Goal: Communication & Community: Answer question/provide support

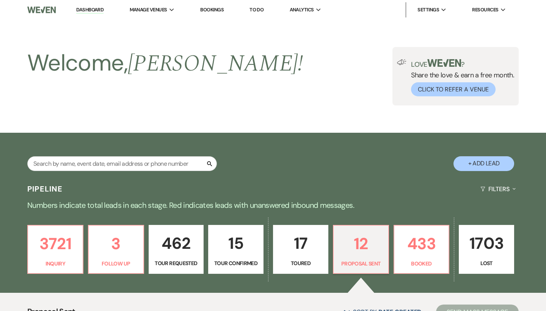
select select "6"
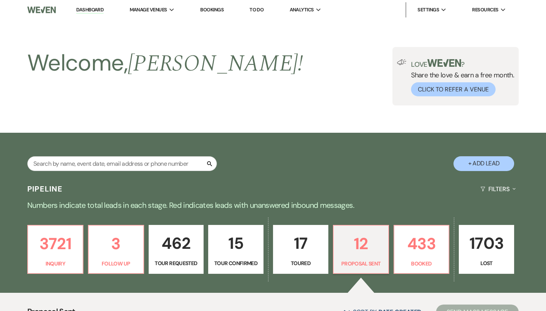
select select "6"
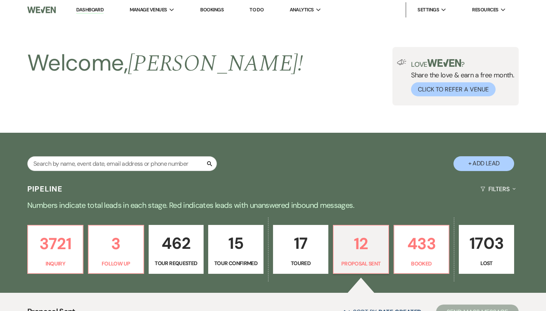
select select "6"
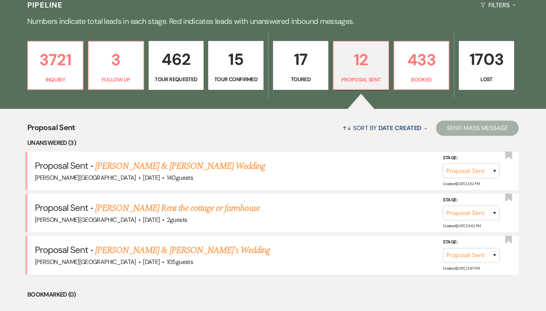
scroll to position [154, 0]
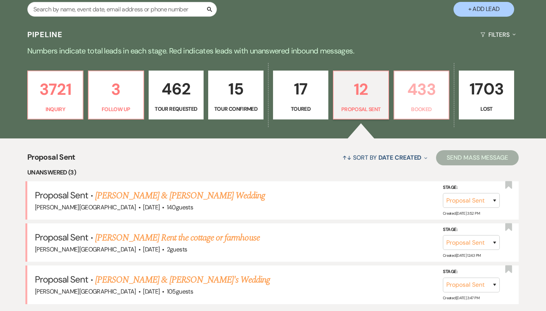
click at [408, 90] on p "433" at bounding box center [422, 89] width 46 height 25
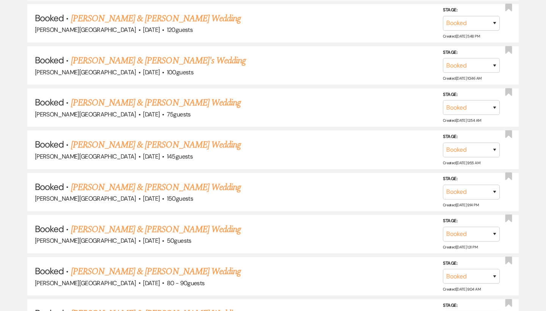
scroll to position [9933, 0]
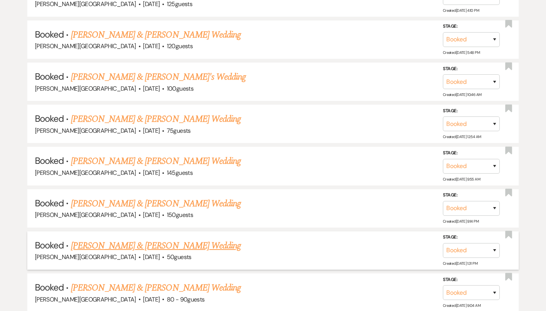
click at [177, 239] on link "[PERSON_NAME] & [PERSON_NAME] Wedding" at bounding box center [156, 246] width 170 height 14
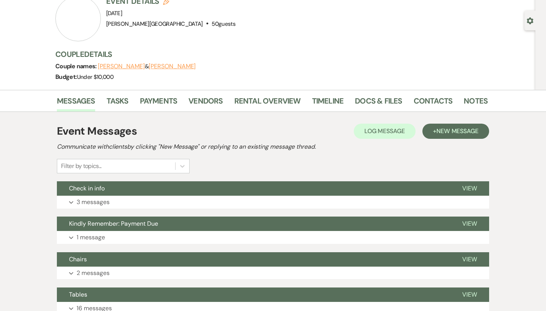
scroll to position [71, 0]
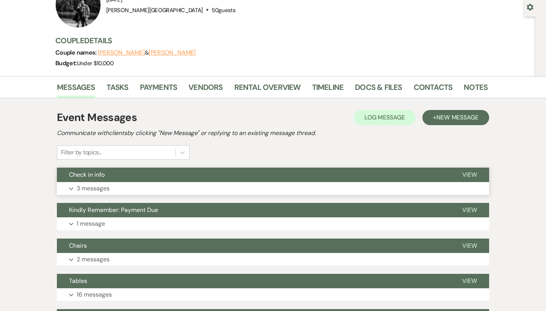
click at [244, 173] on button "Check in info" at bounding box center [253, 175] width 393 height 14
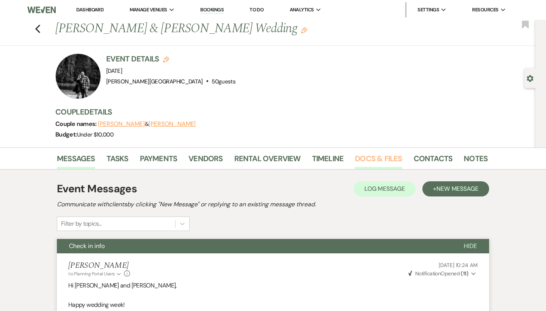
scroll to position [0, 0]
click at [379, 157] on link "Docs & Files" at bounding box center [378, 160] width 47 height 17
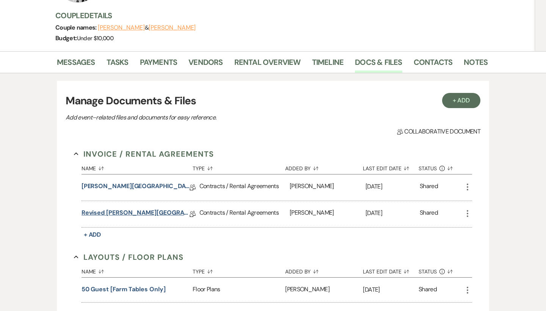
scroll to position [140, 0]
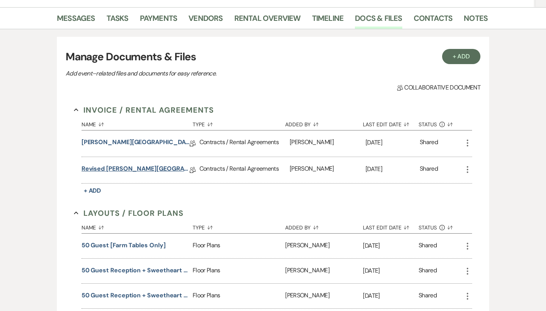
click at [163, 169] on link "Revised [PERSON_NAME][GEOGRAPHIC_DATA] Contract" at bounding box center [136, 170] width 108 height 12
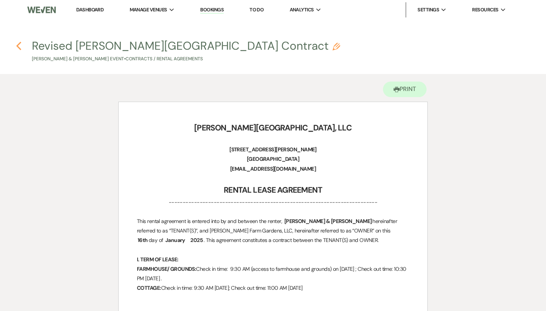
click at [20, 46] on icon "Previous" at bounding box center [19, 45] width 6 height 9
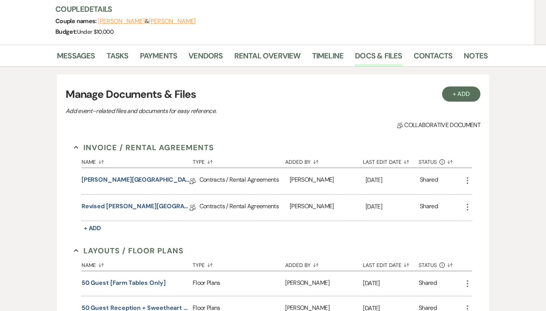
scroll to position [100, 0]
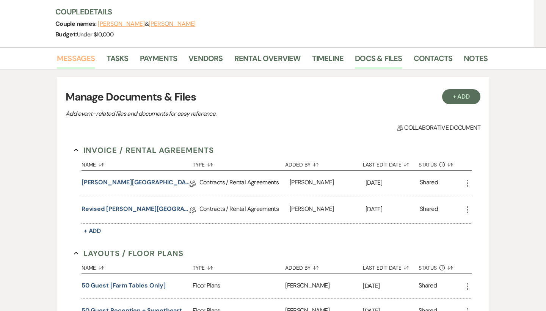
click at [78, 60] on link "Messages" at bounding box center [76, 60] width 38 height 17
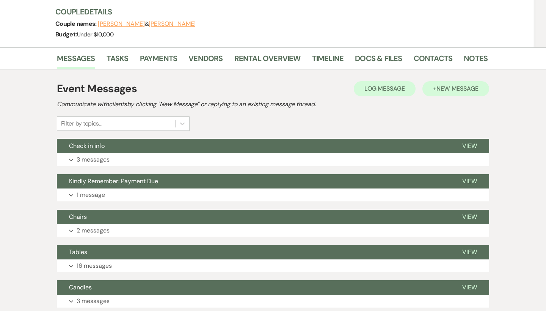
click at [439, 90] on span "New Message" at bounding box center [458, 89] width 42 height 8
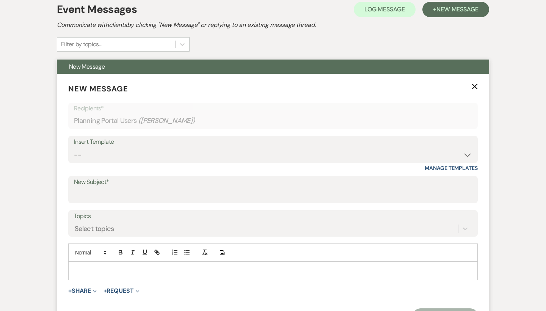
scroll to position [178, 0]
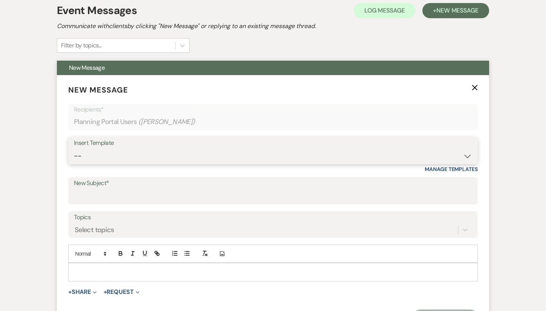
select select "1530"
type input "following up"
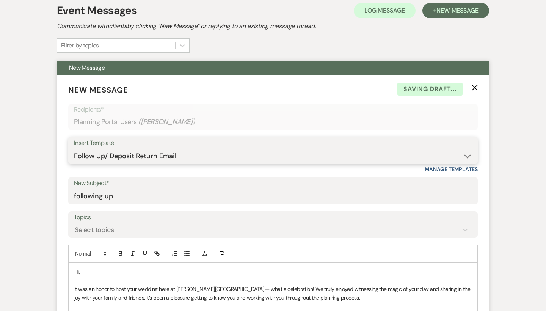
scroll to position [261, 0]
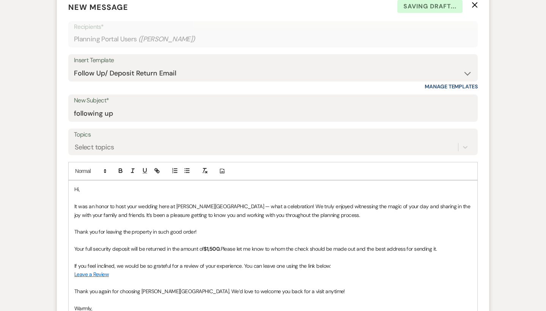
click at [98, 188] on p "Hi," at bounding box center [272, 189] width 397 height 8
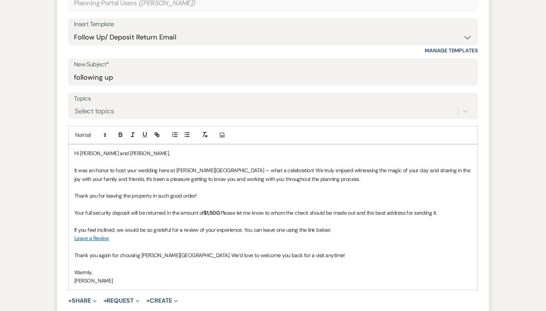
scroll to position [307, 0]
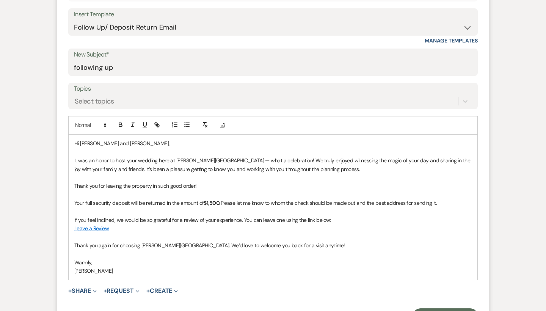
click at [214, 199] on strong "$1,500." at bounding box center [212, 202] width 17 height 7
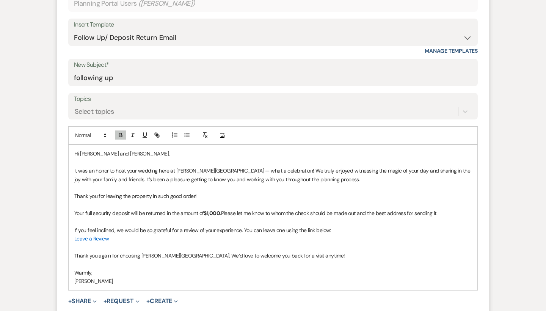
scroll to position [297, 0]
click at [192, 167] on p "It was an honor to host your wedding here at [PERSON_NAME][GEOGRAPHIC_DATA] — w…" at bounding box center [272, 174] width 397 height 17
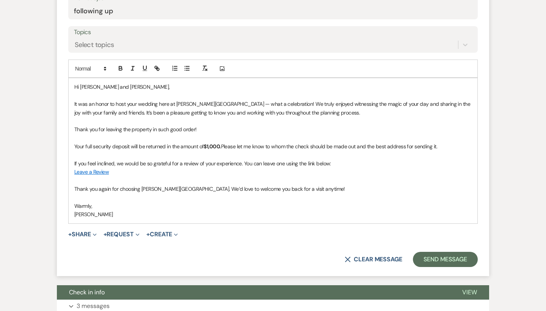
scroll to position [366, 0]
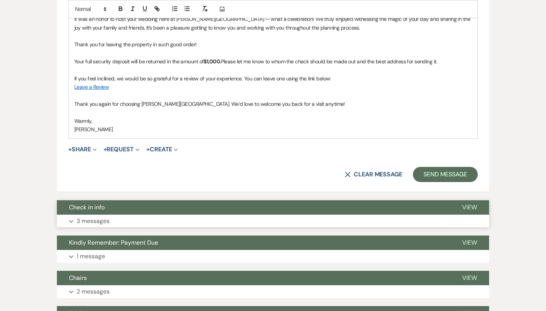
click at [275, 204] on button "Check in info" at bounding box center [253, 207] width 393 height 14
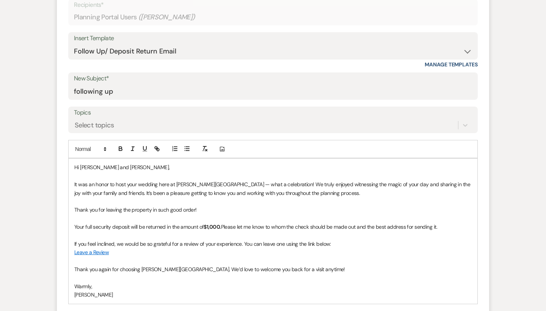
scroll to position [319, 0]
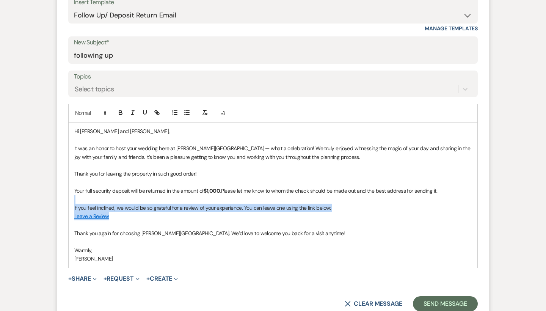
drag, startPoint x: 122, startPoint y: 214, endPoint x: 57, endPoint y: 200, distance: 66.4
click at [57, 200] on form "New Message X Draft Recipients* Planning Portal Users ( [PERSON_NAME] ) Insert …" at bounding box center [273, 127] width 432 height 386
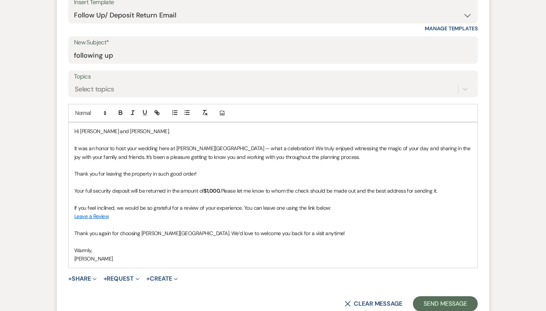
click at [146, 224] on p at bounding box center [272, 225] width 397 height 8
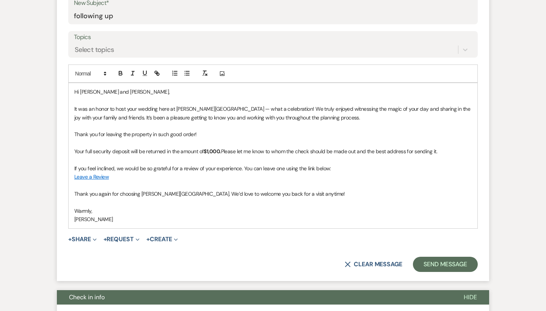
scroll to position [402, 0]
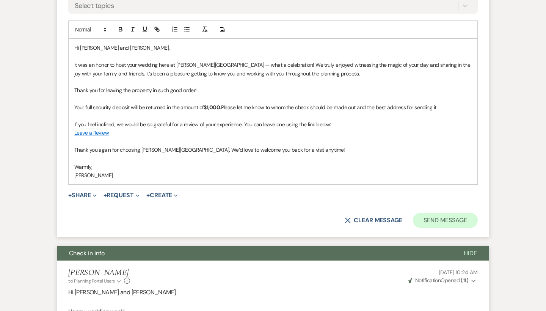
click at [427, 219] on button "Send Message" at bounding box center [445, 220] width 65 height 15
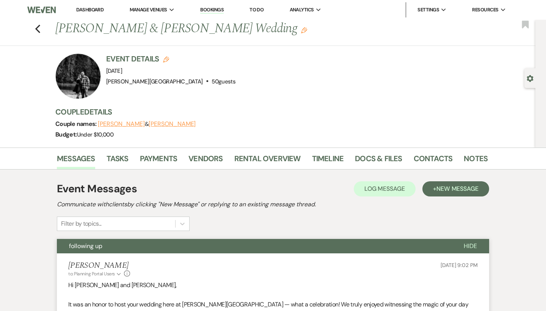
scroll to position [0, 0]
click at [37, 28] on use "button" at bounding box center [37, 29] width 5 height 8
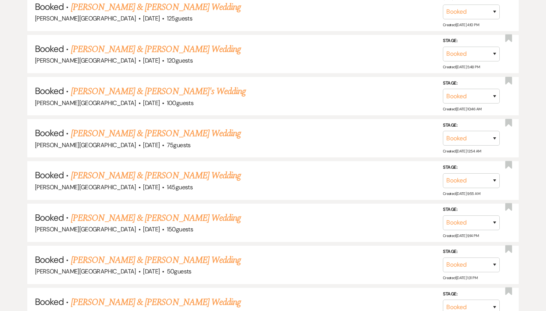
scroll to position [9918, 0]
click at [182, 296] on link "[PERSON_NAME] & [PERSON_NAME] Wedding" at bounding box center [156, 303] width 170 height 14
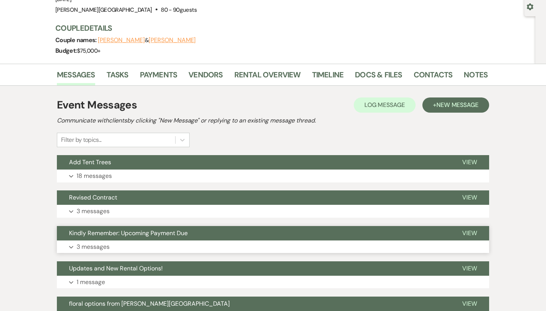
scroll to position [62, 0]
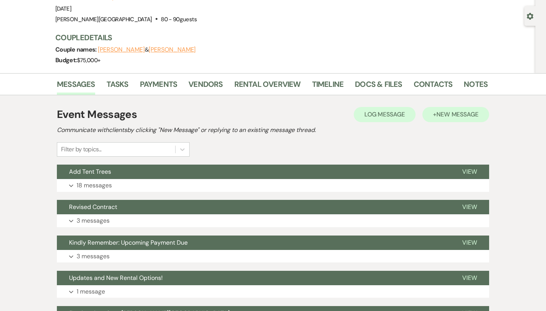
click at [433, 115] on button "+ New Message" at bounding box center [455, 114] width 67 height 15
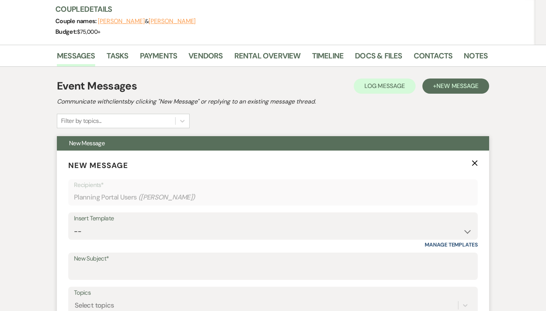
scroll to position [38, 0]
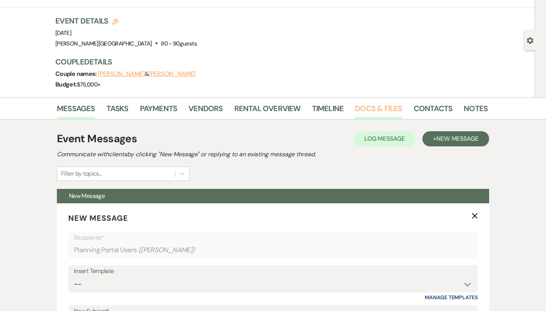
click at [366, 111] on link "Docs & Files" at bounding box center [378, 110] width 47 height 17
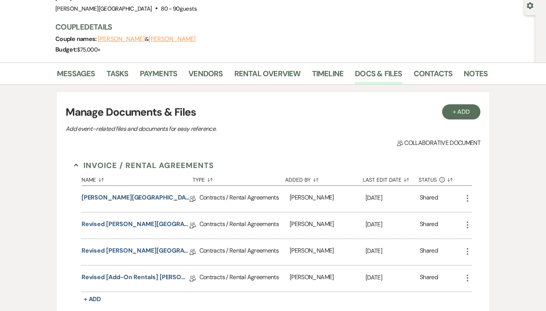
scroll to position [105, 0]
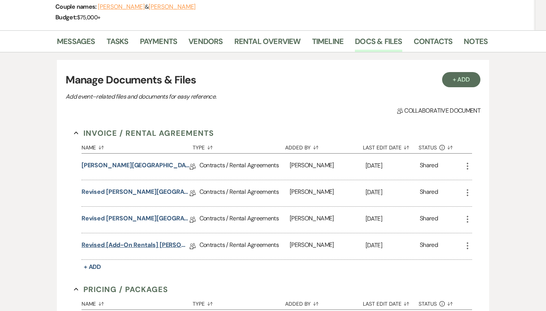
click at [162, 243] on link "Revised [Add-on Rentals] [PERSON_NAME][GEOGRAPHIC_DATA] Contract" at bounding box center [136, 246] width 108 height 12
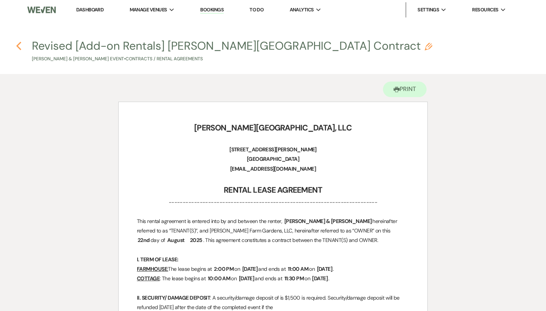
click at [19, 47] on use "button" at bounding box center [18, 46] width 5 height 8
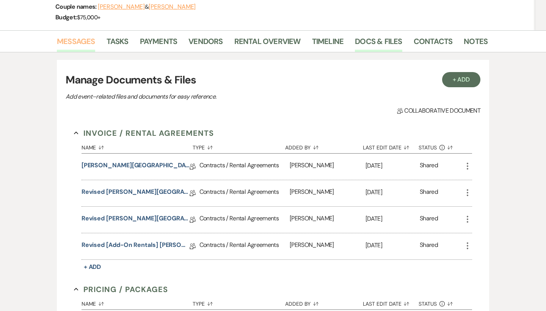
click at [88, 42] on link "Messages" at bounding box center [76, 43] width 38 height 17
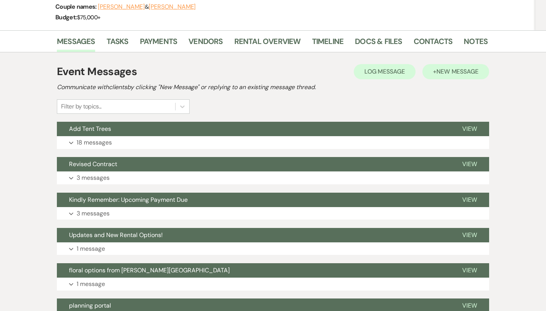
click at [448, 74] on span "New Message" at bounding box center [458, 72] width 42 height 8
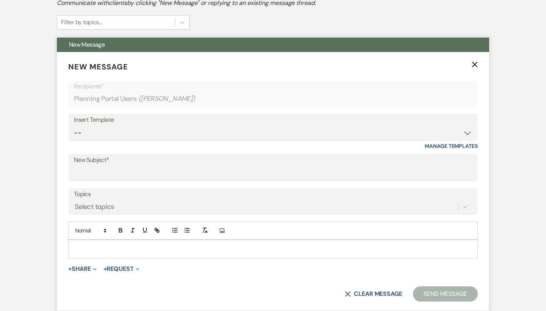
scroll to position [200, 0]
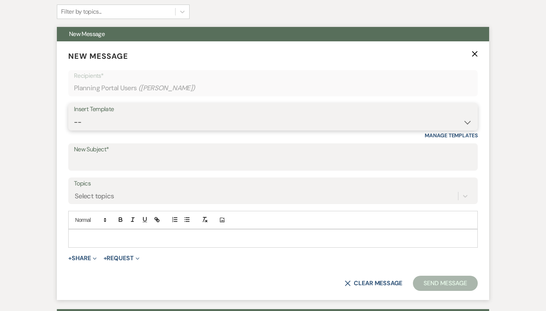
select select "1530"
type input "following up"
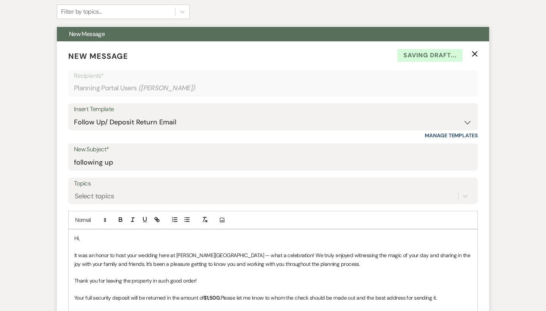
click at [102, 234] on p "Hi," at bounding box center [272, 238] width 397 height 8
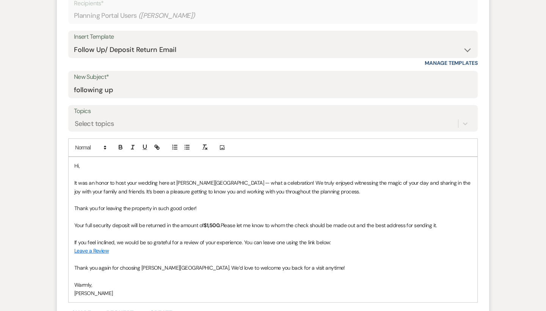
scroll to position [443, 0]
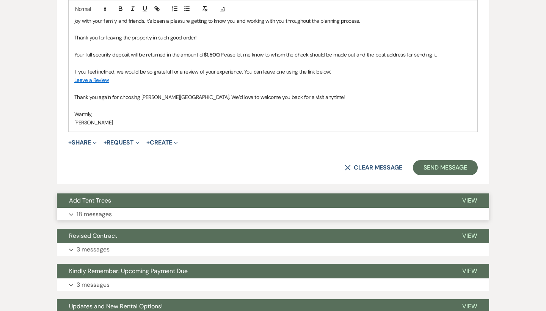
click at [129, 198] on button "Add Tent Trees" at bounding box center [253, 200] width 393 height 14
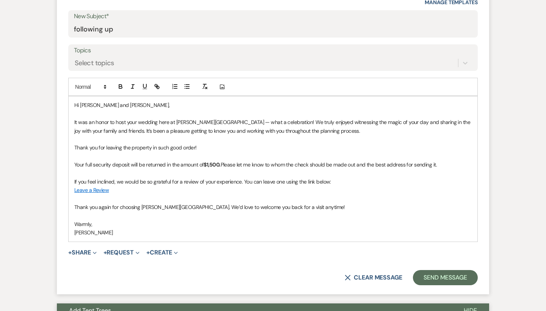
scroll to position [342, 0]
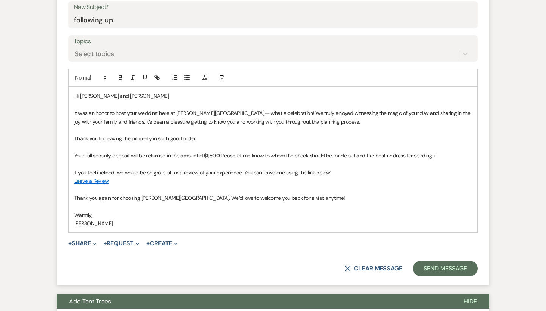
click at [220, 153] on strong "$1,500." at bounding box center [212, 155] width 17 height 7
click at [85, 152] on span "Your full security deposit will be returned in the amount of" at bounding box center [138, 155] width 129 height 7
drag, startPoint x: 111, startPoint y: 151, endPoint x: 76, endPoint y: 151, distance: 35.3
click at [76, 152] on span "Your full security deposit will be returned in the amount of" at bounding box center [138, 155] width 129 height 7
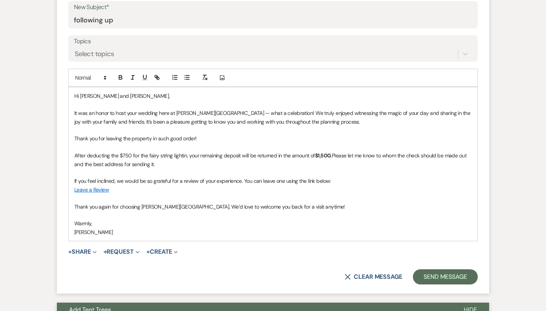
click at [212, 139] on p "Thank you for leaving the property in such good order!" at bounding box center [272, 138] width 397 height 8
click at [331, 152] on strong "$1,500." at bounding box center [323, 155] width 17 height 7
click at [187, 155] on span "After deducting the $750 for the fairy string lightin, your remaining deposit w…" at bounding box center [194, 155] width 241 height 7
drag, startPoint x: 133, startPoint y: 152, endPoint x: 120, endPoint y: 152, distance: 12.9
click at [120, 152] on span "After deducting the $750 for the fairy string lighting, your remaining deposit …" at bounding box center [195, 155] width 243 height 7
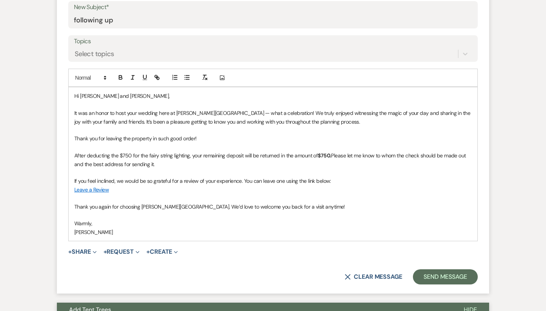
click at [173, 168] on p at bounding box center [272, 172] width 397 height 8
click at [192, 155] on span "After deducting the $750 for the fairy string lighting, your remaining deposit …" at bounding box center [195, 155] width 243 height 7
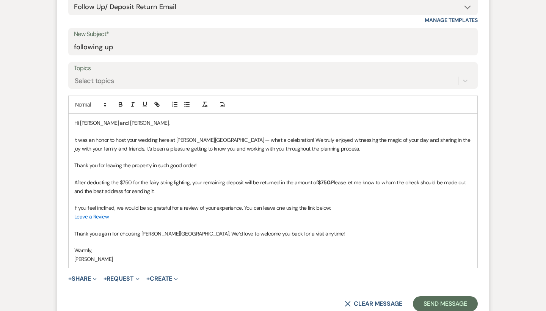
scroll to position [337, 0]
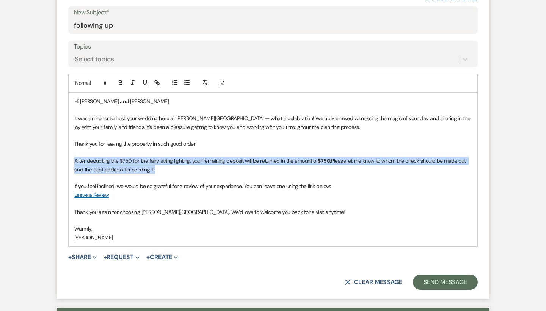
drag, startPoint x: 162, startPoint y: 167, endPoint x: 74, endPoint y: 161, distance: 89.0
click at [74, 161] on div "Hi [PERSON_NAME] and [PERSON_NAME], It was an honor to host your wedding here a…" at bounding box center [273, 170] width 409 height 154
copy p "After deducting the $750 for the fairy string lighting, your remaining deposit …"
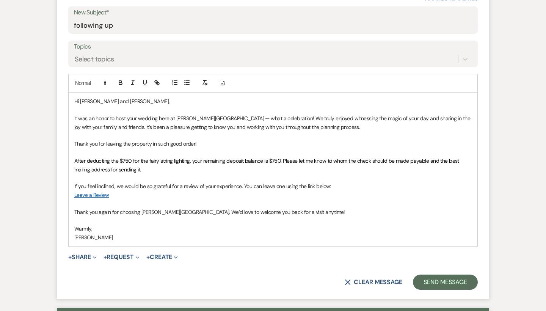
click at [189, 160] on span "After deducting the $750 for the fairy string lighting, your remaining deposit …" at bounding box center [267, 164] width 386 height 15
click at [281, 157] on span "After deducting the $750 for the fairy string lighting, your remaining deposit …" at bounding box center [267, 164] width 386 height 15
click at [201, 157] on span "After deducting the $750 for the fairy string lighting, your remaining deposit …" at bounding box center [267, 164] width 386 height 15
click at [203, 157] on span "After deducting the $750 for the fairy string lighting, your remaining deposit …" at bounding box center [267, 164] width 386 height 15
click at [294, 158] on span "After deducting the $750 for the fairy string lighting, we owe you the remainin…" at bounding box center [270, 164] width 392 height 15
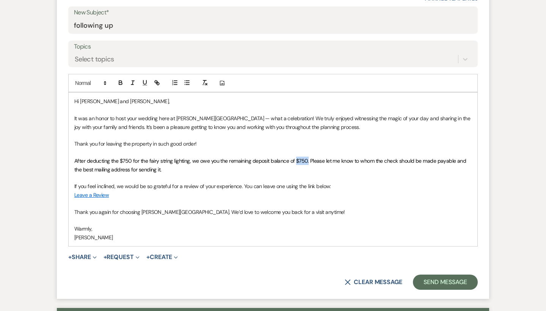
drag, startPoint x: 308, startPoint y: 159, endPoint x: 295, endPoint y: 158, distance: 12.6
click at [295, 158] on span "After deducting the $750 for the fairy string lighting, we owe you the remainin…" at bounding box center [270, 164] width 393 height 15
click at [122, 79] on icon "button" at bounding box center [120, 82] width 7 height 7
click at [208, 114] on p "It was an honor to host your wedding here at [PERSON_NAME][GEOGRAPHIC_DATA] — w…" at bounding box center [272, 122] width 397 height 17
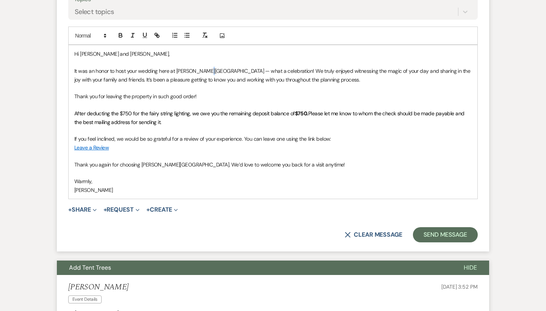
scroll to position [404, 0]
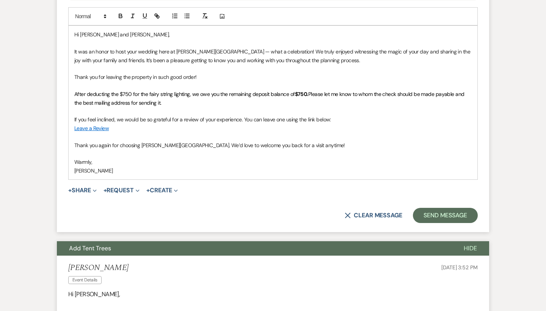
click at [257, 69] on p at bounding box center [272, 68] width 397 height 8
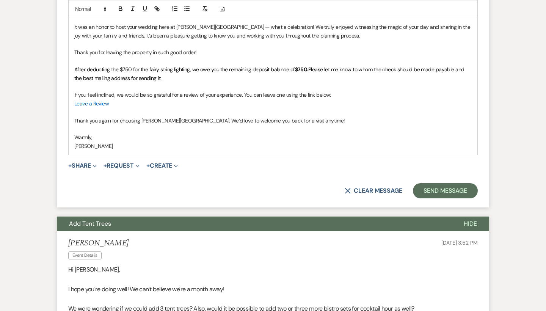
scroll to position [435, 0]
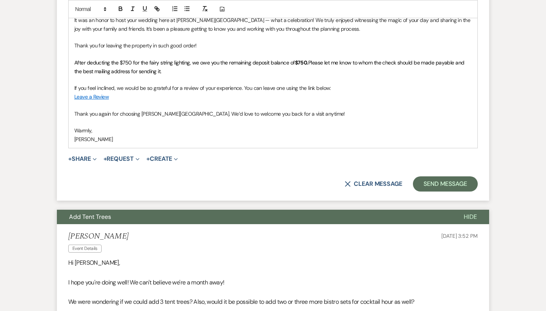
click at [218, 60] on span "After deducting the $750 for the fairy string lighting, we owe you the remainin…" at bounding box center [184, 62] width 221 height 7
drag, startPoint x: 228, startPoint y: 60, endPoint x: 193, endPoint y: 59, distance: 34.1
click at [193, 59] on span "After deducting the $750 for the fairy string lighting, we owe you the remainin…" at bounding box center [184, 62] width 221 height 7
click at [269, 59] on span "After deducting the $750 for the fairy string lighting, your remaining deposit …" at bounding box center [171, 62] width 195 height 7
click at [280, 59] on strong "$750." at bounding box center [274, 62] width 13 height 7
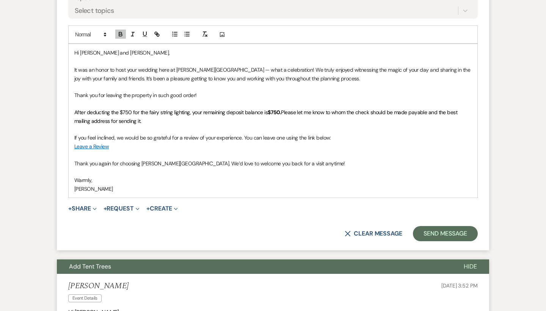
scroll to position [391, 0]
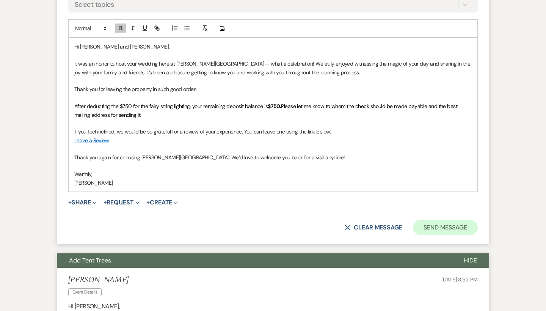
click at [425, 221] on button "Send Message" at bounding box center [445, 227] width 65 height 15
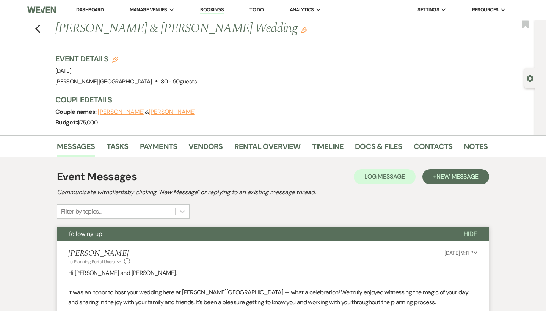
scroll to position [0, 0]
click at [42, 28] on div "Previous [PERSON_NAME] & [PERSON_NAME] Wedding Edit Bookmark" at bounding box center [265, 33] width 539 height 26
click at [38, 27] on use "button" at bounding box center [37, 29] width 5 height 8
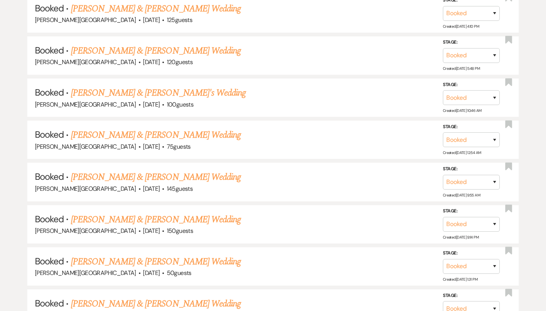
scroll to position [9917, 0]
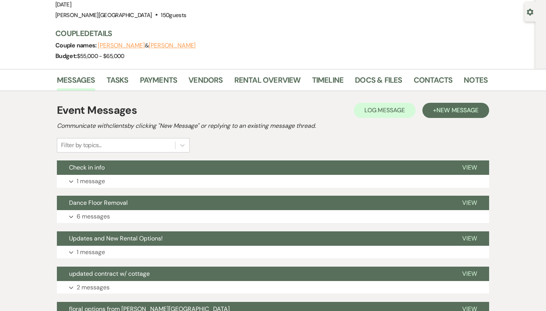
scroll to position [88, 0]
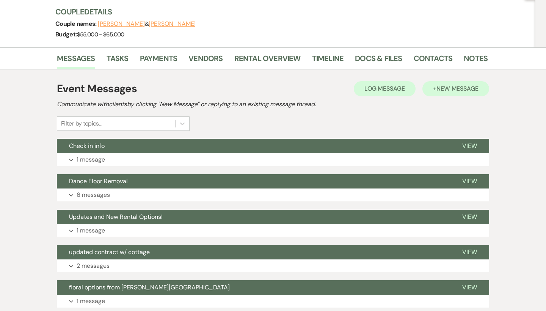
click at [454, 88] on span "New Message" at bounding box center [458, 89] width 42 height 8
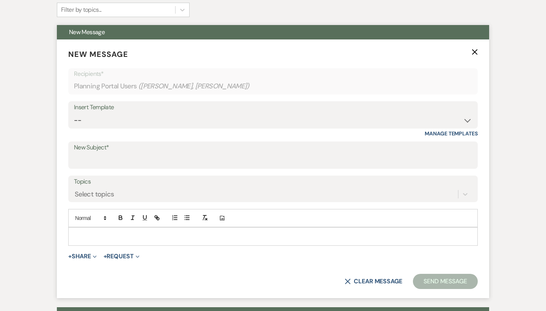
scroll to position [219, 0]
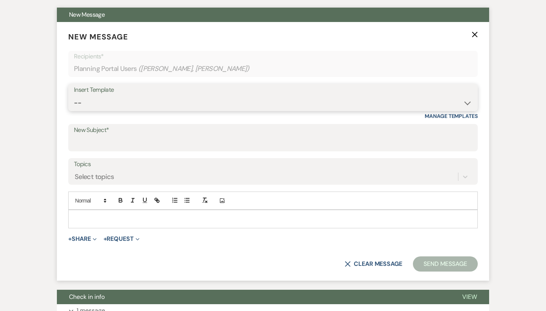
select select "1530"
type input "following up"
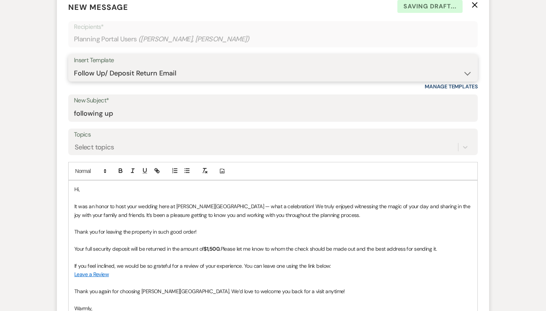
scroll to position [251, 0]
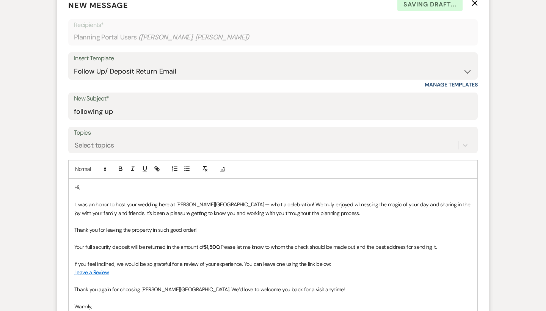
click at [100, 185] on p "Hi," at bounding box center [272, 187] width 397 height 8
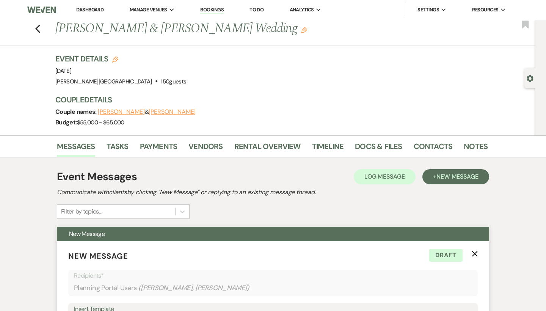
scroll to position [0, 0]
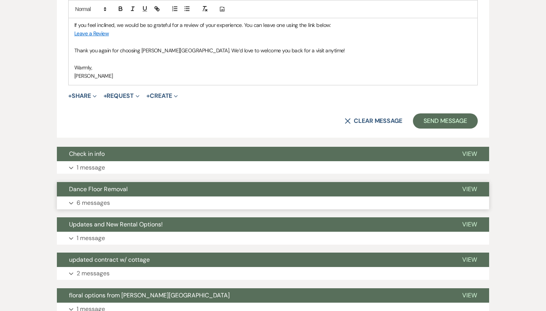
click at [212, 182] on button "Dance Floor Removal" at bounding box center [253, 189] width 393 height 14
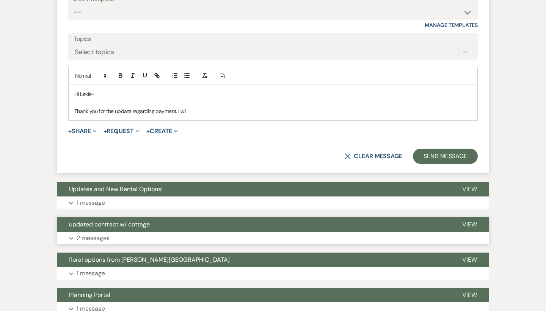
click at [209, 217] on button "updated contract w/ cottage" at bounding box center [253, 224] width 393 height 14
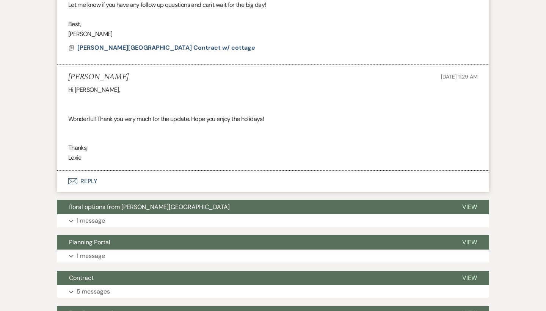
scroll to position [1830, 0]
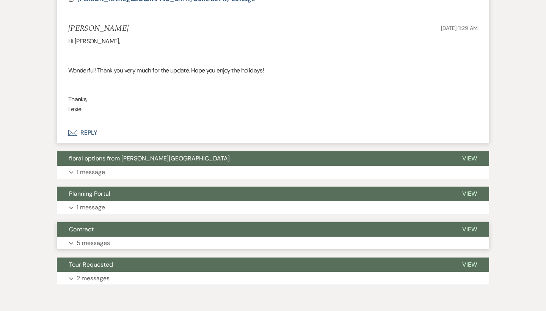
click at [201, 222] on button "Contract" at bounding box center [253, 229] width 393 height 14
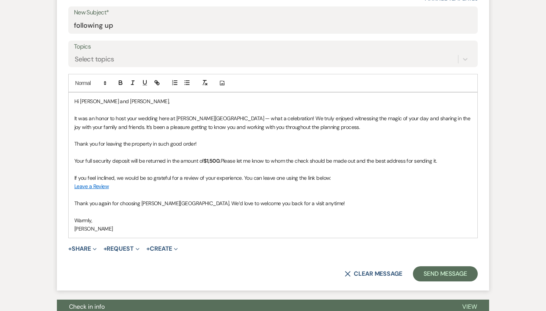
scroll to position [355, 0]
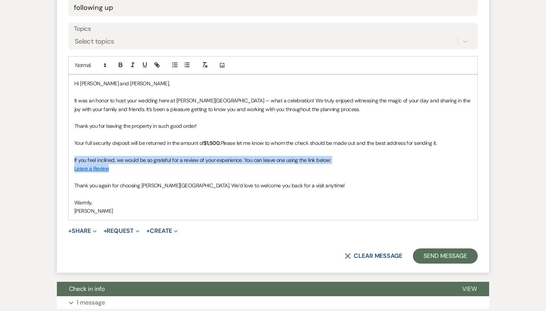
drag, startPoint x: 109, startPoint y: 163, endPoint x: 69, endPoint y: 155, distance: 41.2
click at [69, 155] on div "Hi [PERSON_NAME] and [PERSON_NAME], It was an honor to host your wedding here a…" at bounding box center [273, 147] width 409 height 145
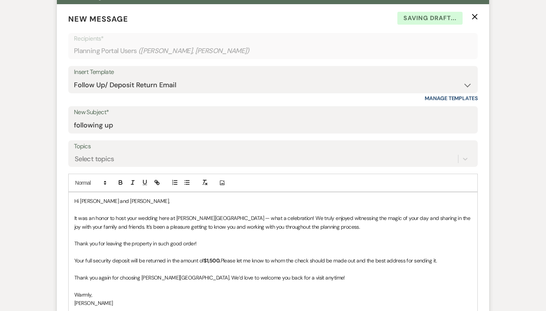
scroll to position [64, 0]
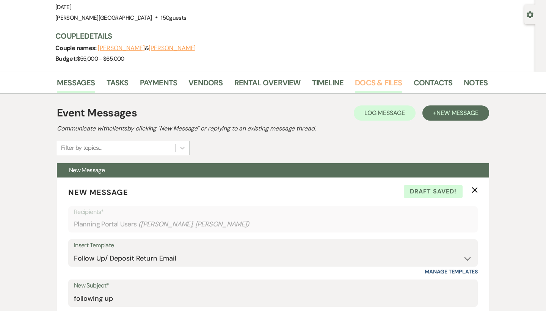
click at [366, 80] on link "Docs & Files" at bounding box center [378, 85] width 47 height 17
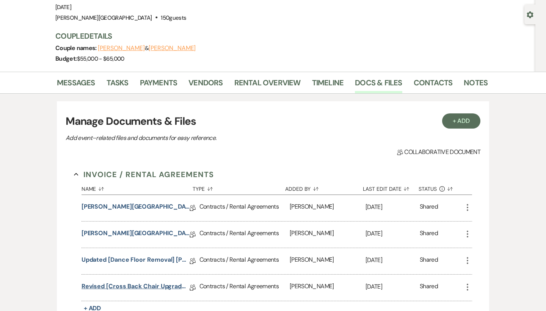
click at [148, 283] on link "Revised [Cross Back Chair Upgrade] [PERSON_NAME] Farm Gardens Contract" at bounding box center [136, 288] width 108 height 12
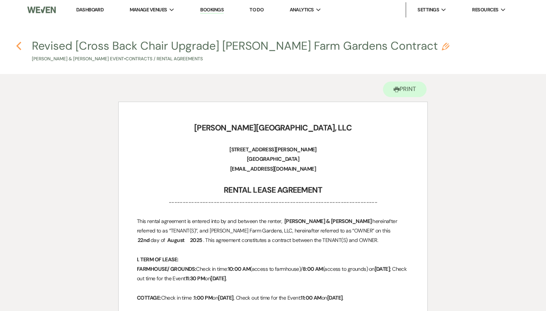
click at [20, 47] on icon "Previous" at bounding box center [19, 45] width 6 height 9
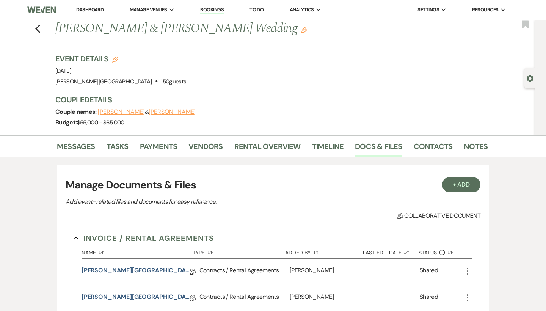
scroll to position [64, 0]
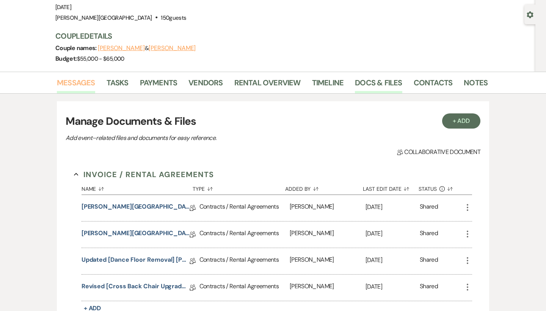
click at [75, 78] on link "Messages" at bounding box center [76, 85] width 38 height 17
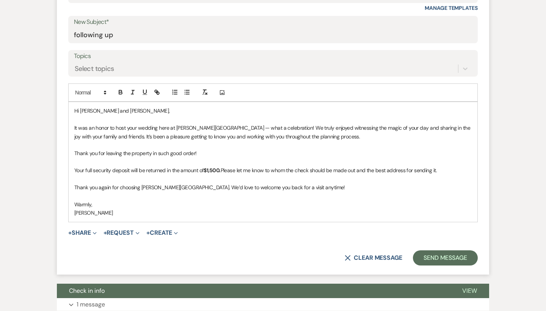
scroll to position [328, 0]
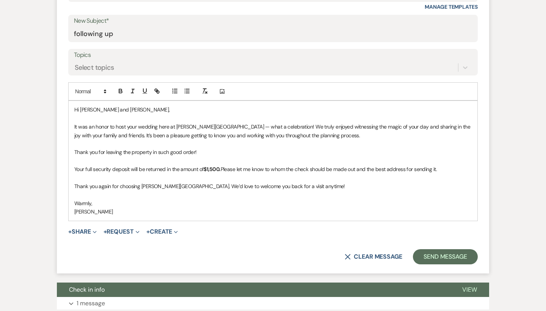
click at [216, 130] on p "It was an honor to host your wedding here at [PERSON_NAME][GEOGRAPHIC_DATA] — w…" at bounding box center [272, 130] width 397 height 17
click at [254, 132] on p "It was an honor to host your wedding here at [PERSON_NAME][GEOGRAPHIC_DATA] — w…" at bounding box center [272, 130] width 397 height 17
drag, startPoint x: 216, startPoint y: 135, endPoint x: 162, endPoint y: 133, distance: 54.2
click at [162, 133] on p "It was an honor to host your wedding here at [PERSON_NAME][GEOGRAPHIC_DATA] — w…" at bounding box center [272, 130] width 397 height 17
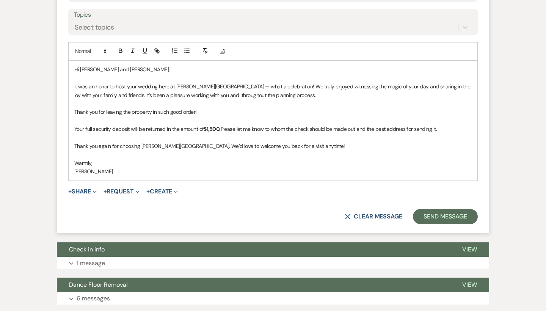
scroll to position [369, 0]
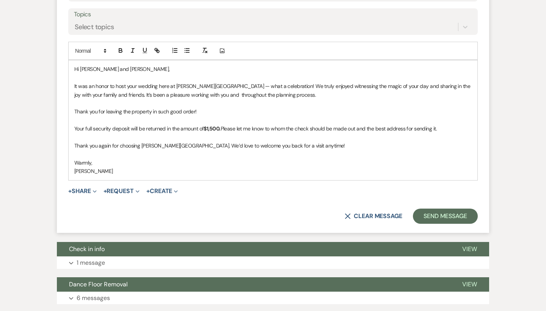
click at [76, 126] on p "Your full security deposit will be returned in the amount of $1,500. Please let…" at bounding box center [272, 128] width 397 height 8
click at [75, 124] on p "Your full security deposit will be returned in the amount of $1,500. Please let…" at bounding box center [272, 128] width 397 height 8
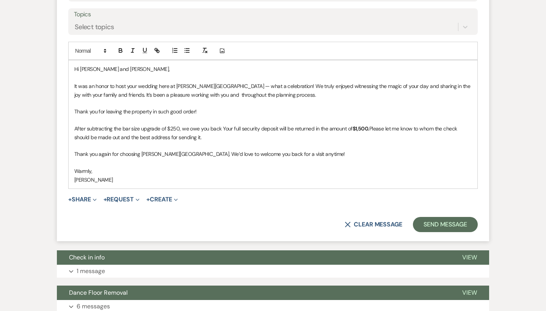
click at [239, 126] on p "After subtracting the bar size upgrade of $250, we owe you back Your full secur…" at bounding box center [272, 132] width 397 height 17
drag, startPoint x: 305, startPoint y: 125, endPoint x: 294, endPoint y: 126, distance: 10.3
click at [294, 126] on p "After subtracting the bar size upgrade of $250, we owe you back your security d…" at bounding box center [272, 132] width 397 height 17
drag, startPoint x: 305, startPoint y: 126, endPoint x: 251, endPoint y: 126, distance: 53.9
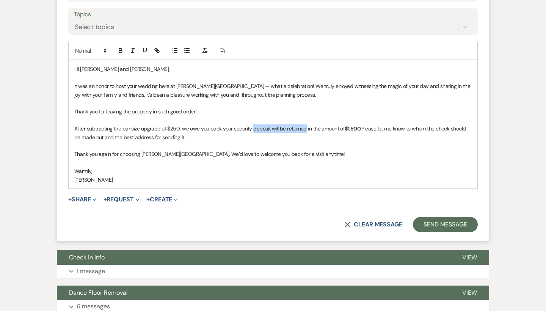
click at [251, 126] on p "After subtracting the bar size upgrade of $250, we owe you back your security d…" at bounding box center [272, 132] width 397 height 17
click at [325, 126] on strong "$1,500." at bounding box center [318, 128] width 17 height 7
click at [75, 126] on p "After subtracting the bar size upgrade of $250, we owe you back your security d…" at bounding box center [272, 132] width 397 height 17
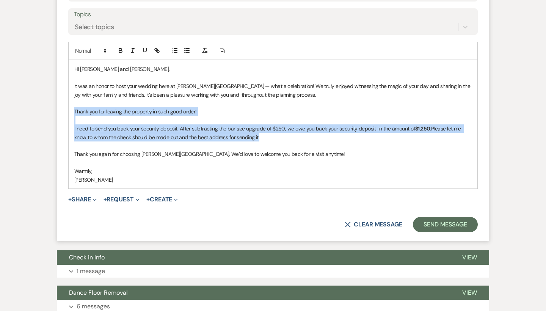
drag, startPoint x: 270, startPoint y: 135, endPoint x: 74, endPoint y: 111, distance: 197.6
click at [74, 111] on div "Hi [PERSON_NAME] and [PERSON_NAME], It was an honor to host your wedding here a…" at bounding box center [273, 124] width 409 height 128
copy div "Thank you for leaving the property in such good order! I need to send you back …"
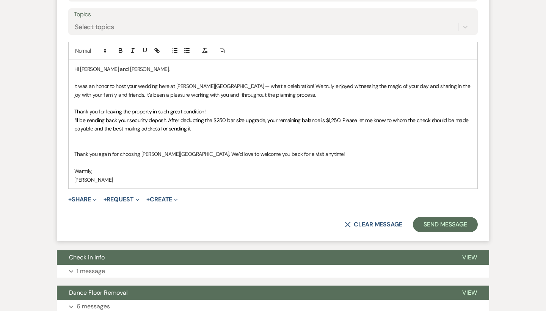
click at [225, 107] on p "Thank you for leaving the property in such great condition!" at bounding box center [272, 111] width 397 height 8
click at [219, 108] on p "Thank you for leaving the property in such great condition!" at bounding box center [272, 111] width 397 height 8
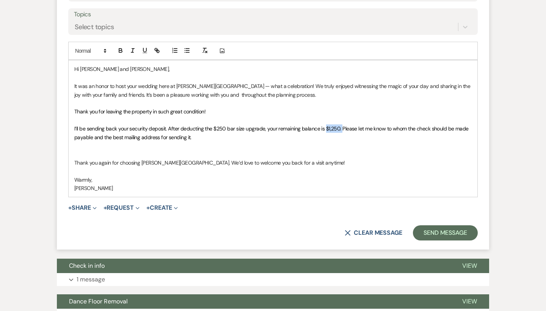
drag, startPoint x: 340, startPoint y: 126, endPoint x: 325, endPoint y: 126, distance: 14.8
click at [325, 126] on span "I’ll be sending back your security deposit. After deducting the $250 bar size u…" at bounding box center [272, 132] width 396 height 15
click at [120, 47] on icon "button" at bounding box center [120, 50] width 7 height 7
click at [208, 108] on p "Thank you for leaving the property in such great condition!" at bounding box center [272, 111] width 397 height 8
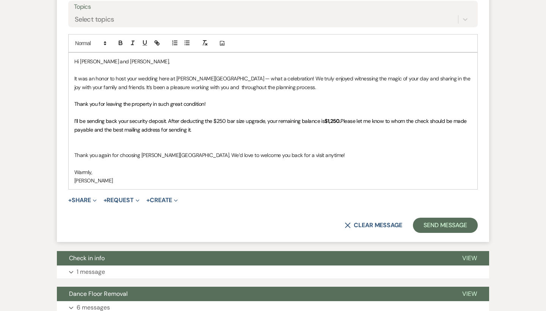
scroll to position [377, 0]
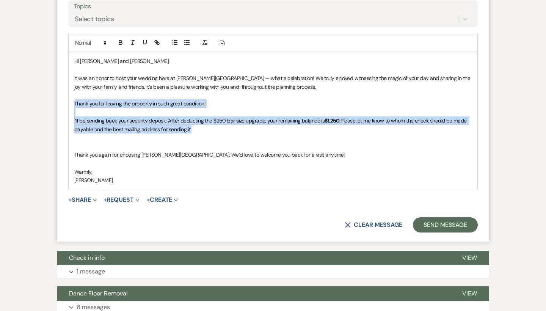
drag, startPoint x: 193, startPoint y: 127, endPoint x: 72, endPoint y: 102, distance: 123.5
click at [72, 102] on div "Hi [PERSON_NAME] and [PERSON_NAME], It was an honor to host your wedding here a…" at bounding box center [273, 120] width 409 height 137
copy div "Thank you for leaving the property in such great condition! I’ll be sending bac…"
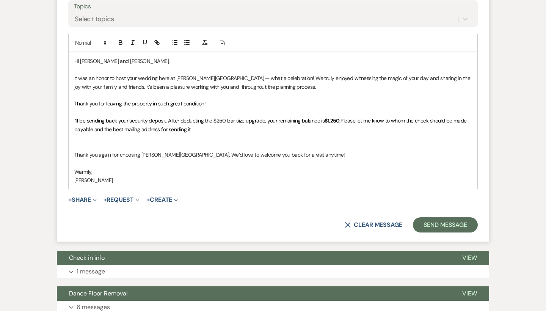
click at [127, 145] on p at bounding box center [272, 146] width 397 height 8
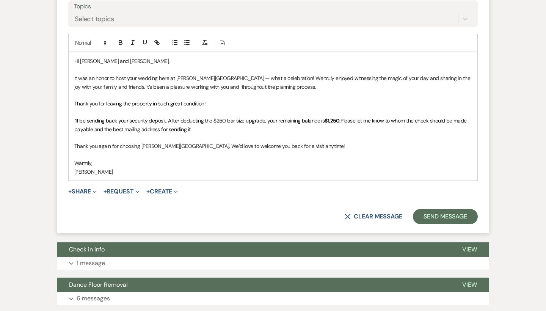
scroll to position [391, 0]
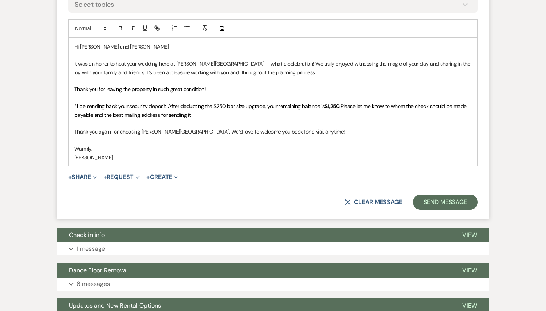
click at [262, 105] on span "I’ll be sending back your security deposit. After deducting the $250 bar size u…" at bounding box center [199, 106] width 250 height 7
click at [263, 104] on span "I’ll be sending back your security deposit. After deducting the $250 bar size u…" at bounding box center [199, 106] width 250 height 7
click at [289, 103] on span "I’ll be sending back your security deposit. After deducting the $250 bar size u…" at bounding box center [232, 106] width 317 height 7
click at [289, 106] on span "I’ll be sending back your security deposit. After deducting the $250 bar size u…" at bounding box center [233, 106] width 318 height 7
drag, startPoint x: 285, startPoint y: 116, endPoint x: 303, endPoint y: 140, distance: 30.0
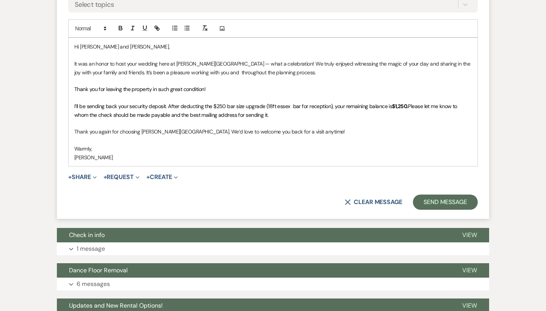
click at [303, 140] on p at bounding box center [272, 140] width 397 height 8
click at [290, 106] on span "I’ll be sending back your security deposit. After deducting the $250 bar size u…" at bounding box center [233, 106] width 318 height 7
click at [289, 105] on span "I’ll be sending back your security deposit. After deducting the $250 bar size u…" at bounding box center [233, 106] width 318 height 7
click at [278, 103] on span "I’ll be sending back your security deposit. After deducting the $250 bar size u…" at bounding box center [233, 106] width 318 height 7
click at [292, 103] on span "I’ll be sending back your security deposit. After deducting the $250 bar size u…" at bounding box center [233, 106] width 318 height 7
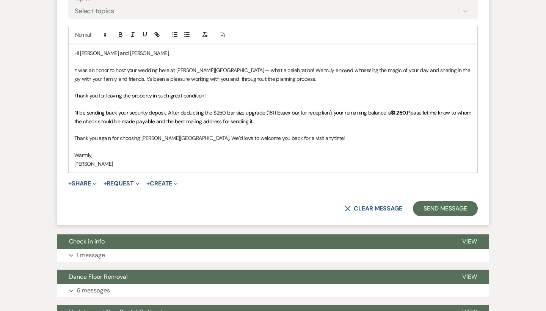
scroll to position [412, 0]
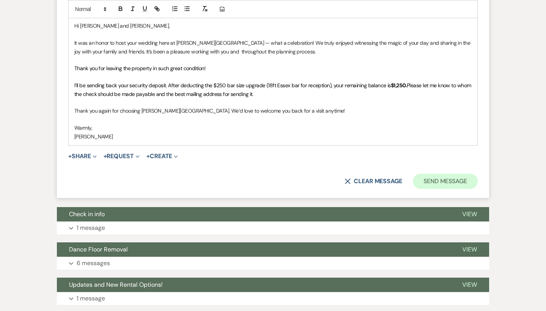
click at [444, 179] on button "Send Message" at bounding box center [445, 181] width 65 height 15
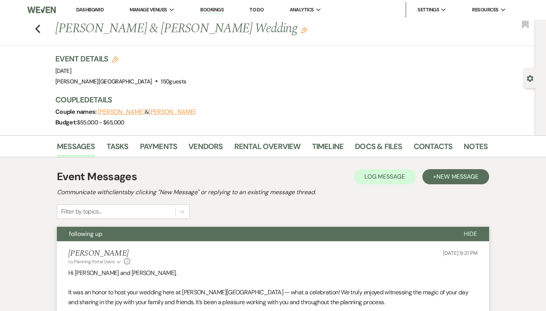
scroll to position [0, 0]
click at [36, 29] on icon "Previous" at bounding box center [38, 28] width 6 height 9
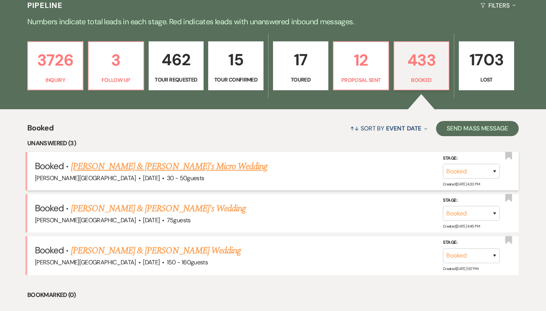
scroll to position [177, 0]
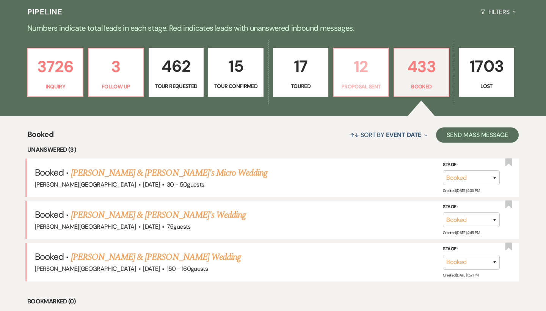
click at [360, 77] on p "12" at bounding box center [361, 66] width 46 height 25
select select "6"
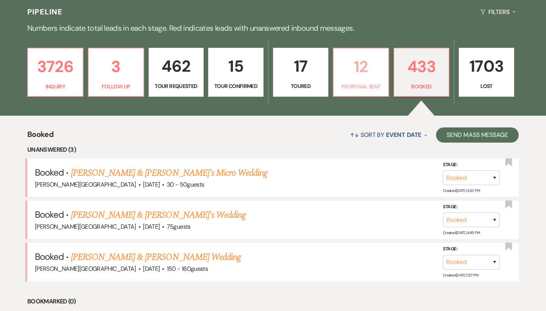
select select "6"
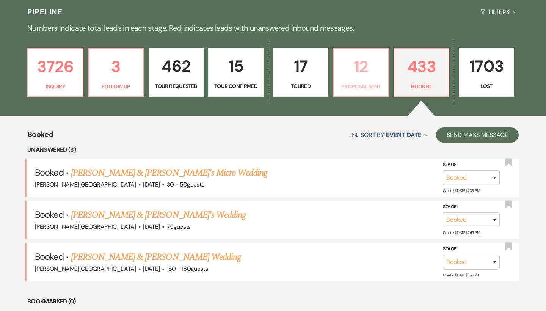
select select "6"
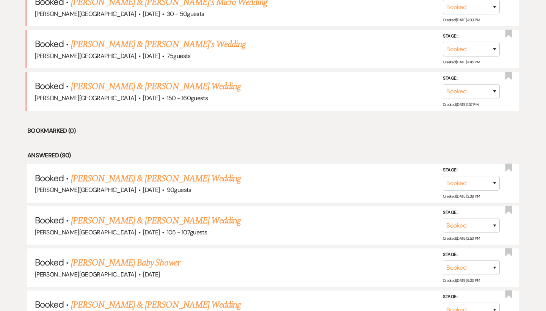
scroll to position [348, 0]
click at [208, 174] on link "[PERSON_NAME] & [PERSON_NAME] Wedding" at bounding box center [156, 178] width 170 height 14
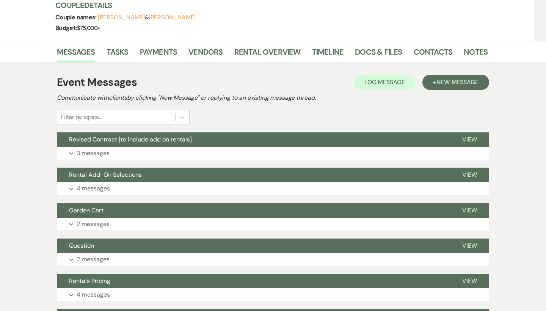
scroll to position [118, 0]
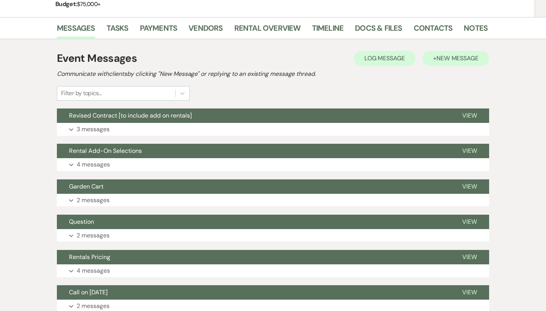
click at [450, 60] on span "New Message" at bounding box center [458, 58] width 42 height 8
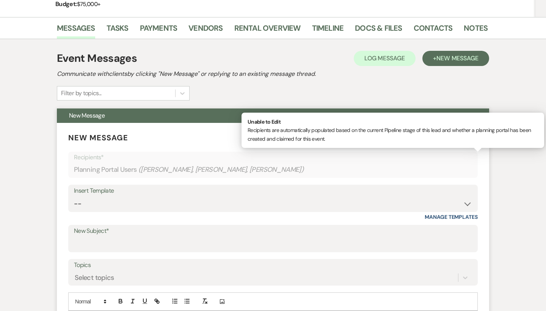
scroll to position [187, 0]
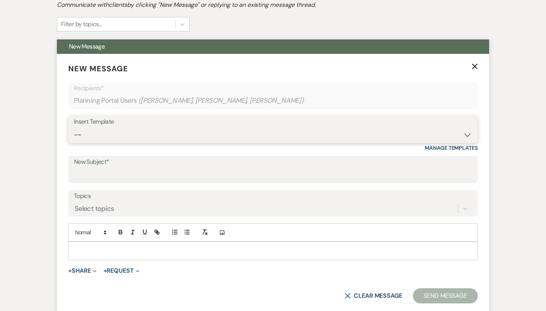
select select "1868"
type input "Check in info"
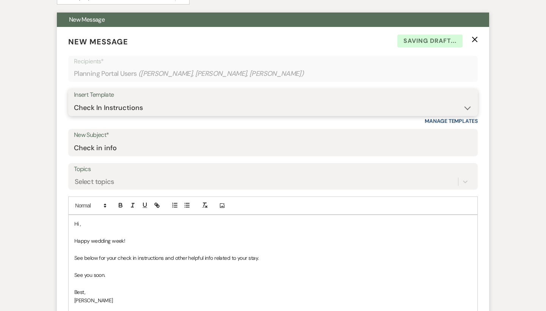
scroll to position [242, 0]
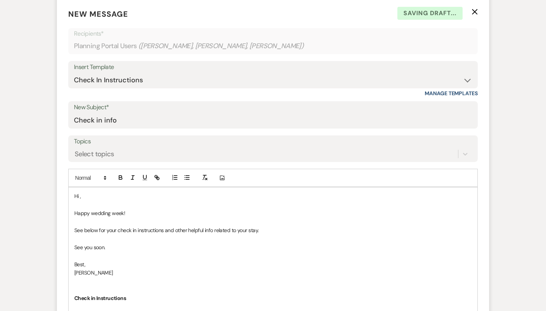
click at [109, 194] on p "Hi ," at bounding box center [272, 196] width 397 height 8
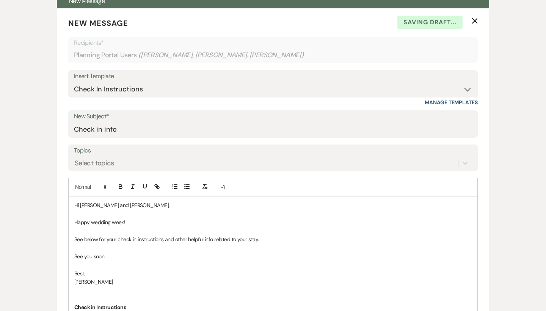
scroll to position [280, 0]
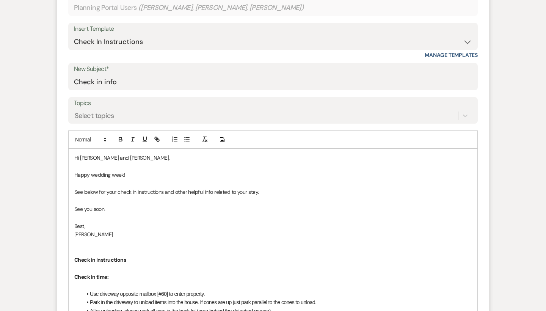
click at [109, 155] on p "Hi David and Allison," at bounding box center [272, 158] width 397 height 8
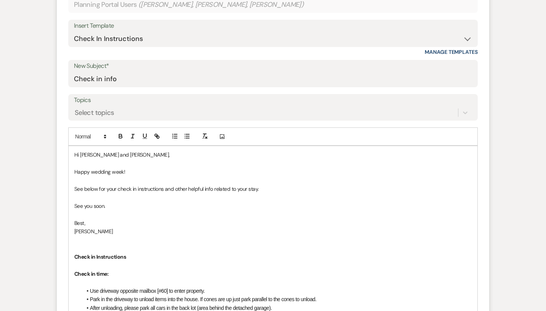
scroll to position [283, 0]
drag, startPoint x: 108, startPoint y: 201, endPoint x: 54, endPoint y: 201, distance: 54.2
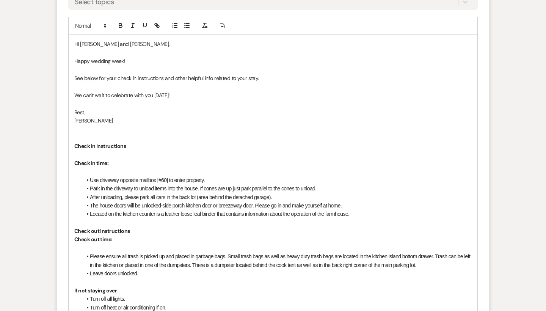
scroll to position [397, 0]
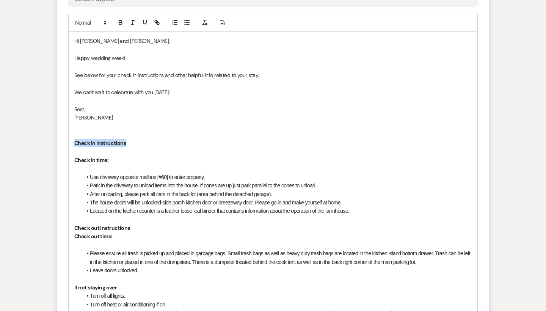
drag, startPoint x: 128, startPoint y: 140, endPoint x: 61, endPoint y: 139, distance: 66.8
click at [61, 139] on form "New Message X Draft Recipients* Planning Portal Users ( Alison Stewart, Laurel …" at bounding box center [273, 300] width 432 height 912
click at [88, 157] on strong "﻿ Check in time:" at bounding box center [91, 160] width 34 height 7
click at [91, 151] on strong "FARMHOSUE" at bounding box center [89, 151] width 30 height 7
click at [111, 139] on p at bounding box center [272, 143] width 397 height 8
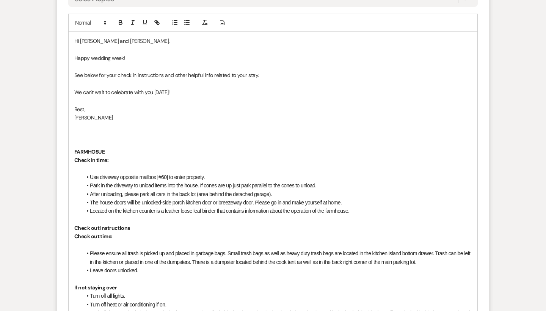
click at [119, 150] on p "FARMHOSUE" at bounding box center [272, 152] width 397 height 8
click at [107, 148] on p "FARMHOSUE" at bounding box center [272, 152] width 397 height 8
click at [125, 157] on p "Check in time:" at bounding box center [272, 160] width 397 height 8
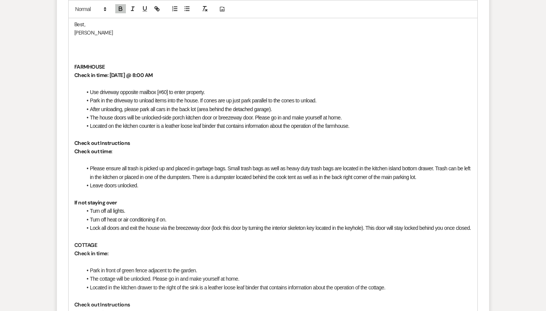
scroll to position [483, 0]
drag, startPoint x: 133, startPoint y: 137, endPoint x: 67, endPoint y: 134, distance: 66.1
click at [67, 134] on form "New Message X Saving draft... Recipients* Planning Portal Users ( Alison Stewar…" at bounding box center [273, 214] width 432 height 912
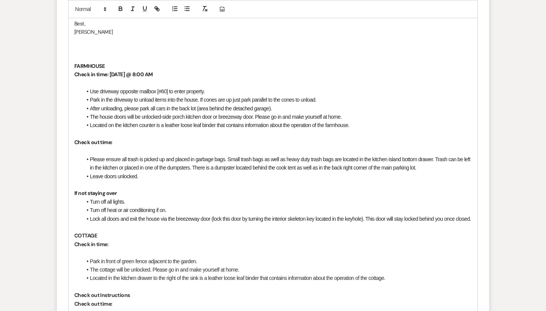
click at [124, 138] on p "Check out time:" at bounding box center [272, 142] width 397 height 8
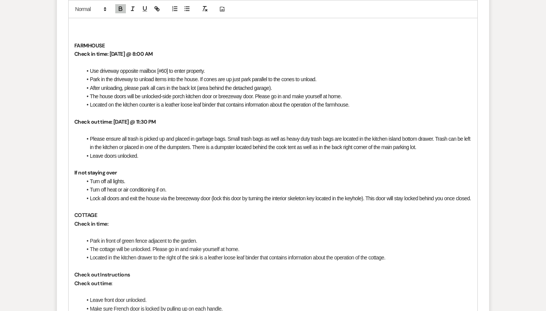
scroll to position [514, 0]
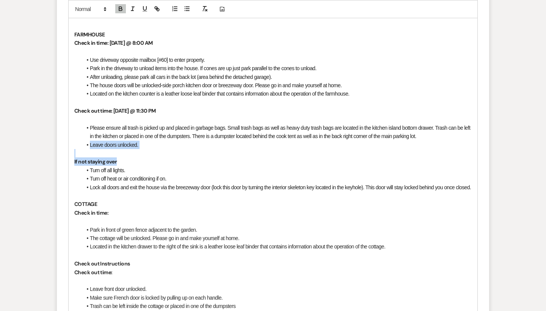
drag, startPoint x: 127, startPoint y: 157, endPoint x: 80, endPoint y: 140, distance: 50.0
click at [80, 140] on div "Hi David and Alison, Happy wedding week! See below for your check in instructio…" at bounding box center [273, 246] width 409 height 663
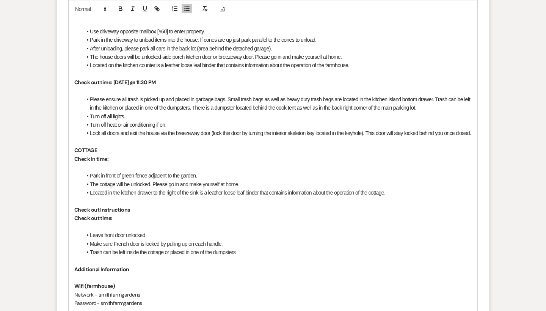
scroll to position [553, 0]
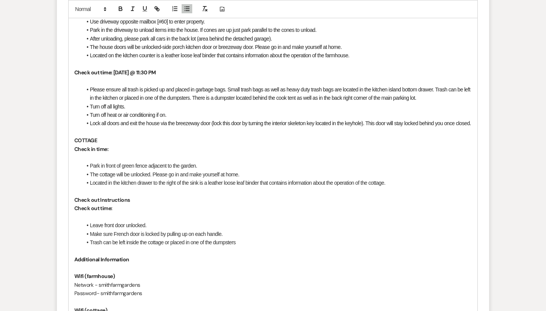
click at [125, 150] on p "Check in time:" at bounding box center [272, 149] width 397 height 8
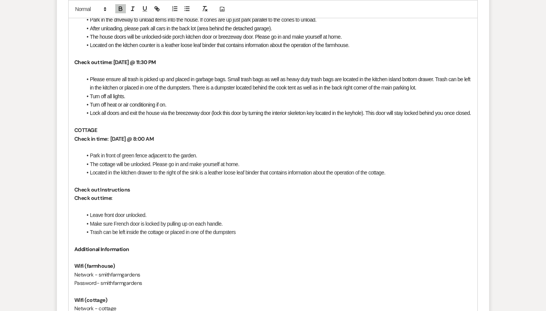
scroll to position [567, 0]
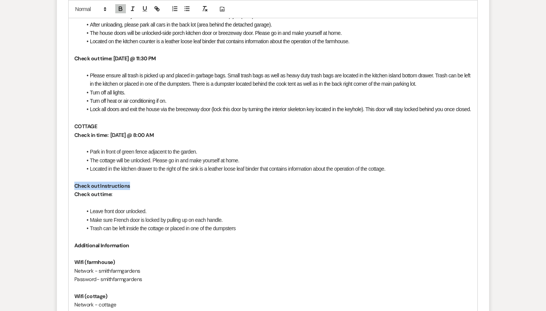
drag, startPoint x: 139, startPoint y: 187, endPoint x: 71, endPoint y: 185, distance: 67.5
click at [71, 185] on div "Hi David and Alison, Happy wedding week! See below for your check in instructio…" at bounding box center [273, 181] width 409 height 637
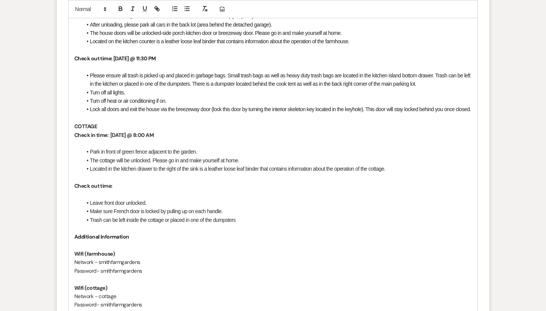
click at [129, 187] on p "Check out time:" at bounding box center [272, 186] width 397 height 8
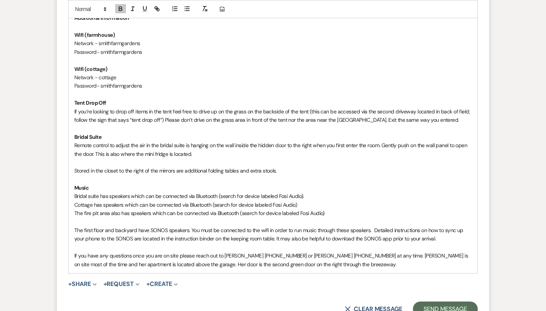
scroll to position [786, 0]
click at [98, 192] on span "Bridal suite has speakers which can be connected via Bluetooth (search for devi…" at bounding box center [189, 195] width 230 height 7
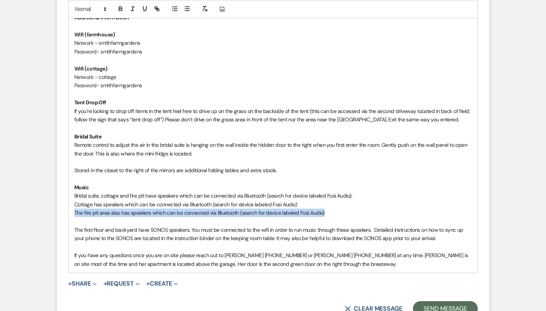
drag, startPoint x: 331, startPoint y: 208, endPoint x: 72, endPoint y: 211, distance: 259.0
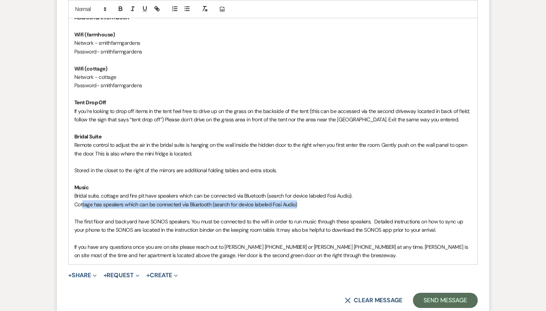
drag, startPoint x: 301, startPoint y: 201, endPoint x: 82, endPoint y: 202, distance: 218.4
click at [82, 202] on p "Cottage has speakers which can be connected via Bluetooth (search for device la…" at bounding box center [272, 204] width 397 height 8
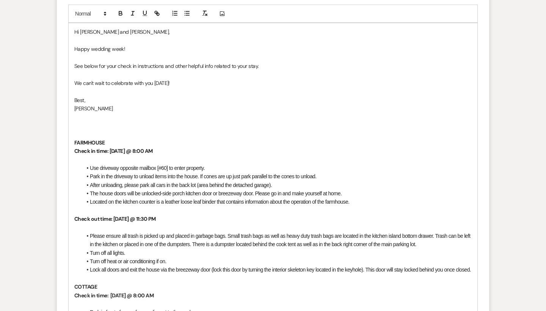
scroll to position [384, 0]
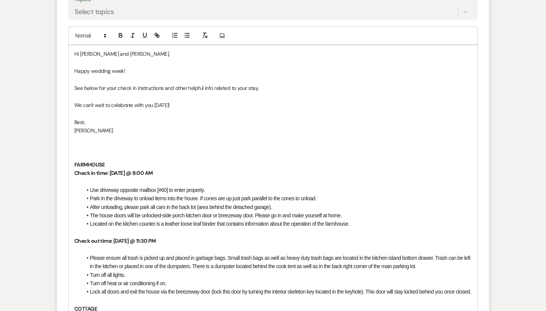
click at [115, 143] on p at bounding box center [272, 147] width 397 height 8
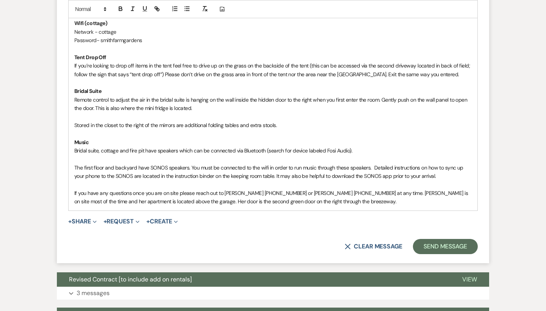
scroll to position [788, 0]
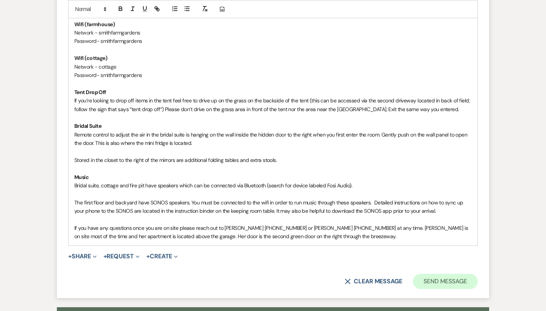
click at [445, 279] on button "Send Message" at bounding box center [445, 281] width 65 height 15
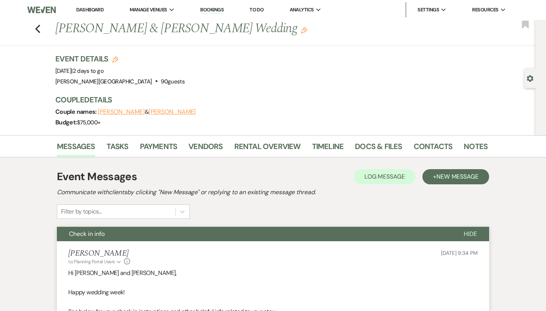
scroll to position [0, 0]
click at [37, 28] on use "button" at bounding box center [37, 29] width 5 height 8
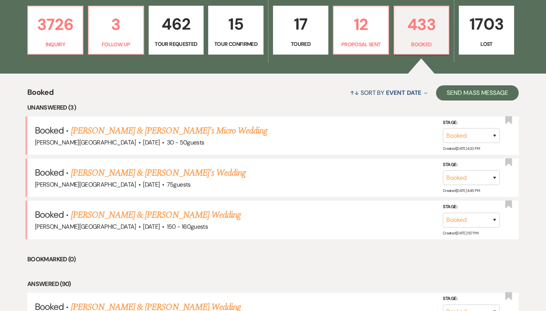
scroll to position [213, 0]
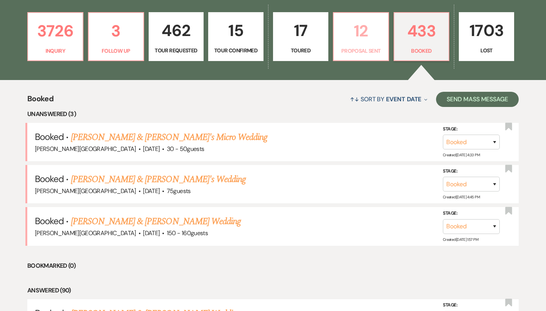
click at [359, 38] on p "12" at bounding box center [361, 30] width 46 height 25
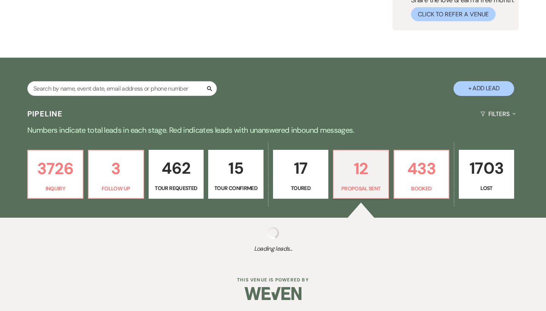
select select "6"
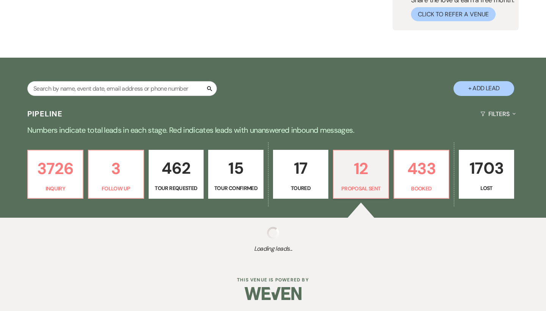
select select "6"
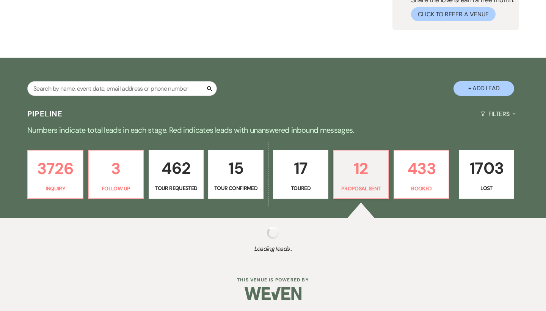
select select "6"
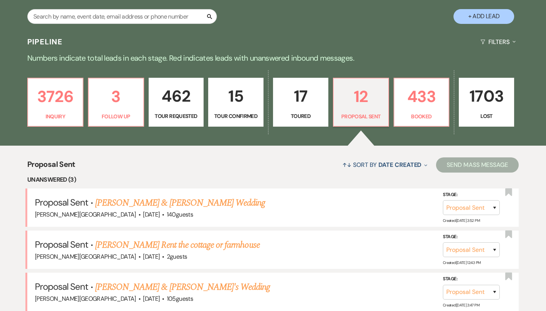
scroll to position [161, 0]
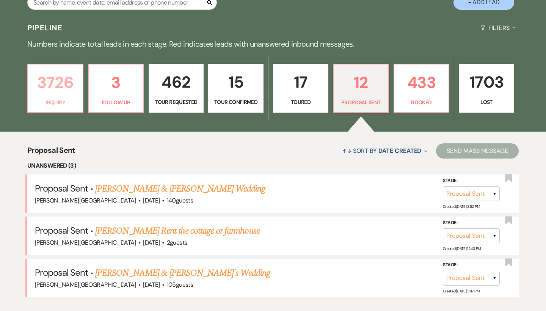
click at [51, 82] on p "3726" at bounding box center [56, 82] width 46 height 25
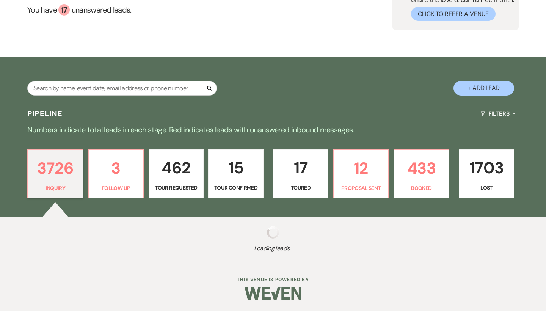
scroll to position [75, 0]
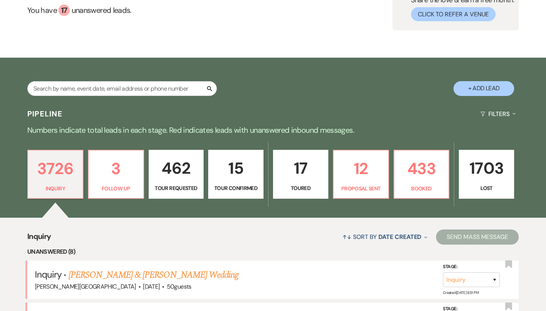
click at [146, 145] on div "3726 Inquiry 3 Follow Up 462 Tour Requested 15 Tour Confirmed 17 Toured 12 Prop…" at bounding box center [273, 179] width 546 height 77
